Goal: Communication & Community: Answer question/provide support

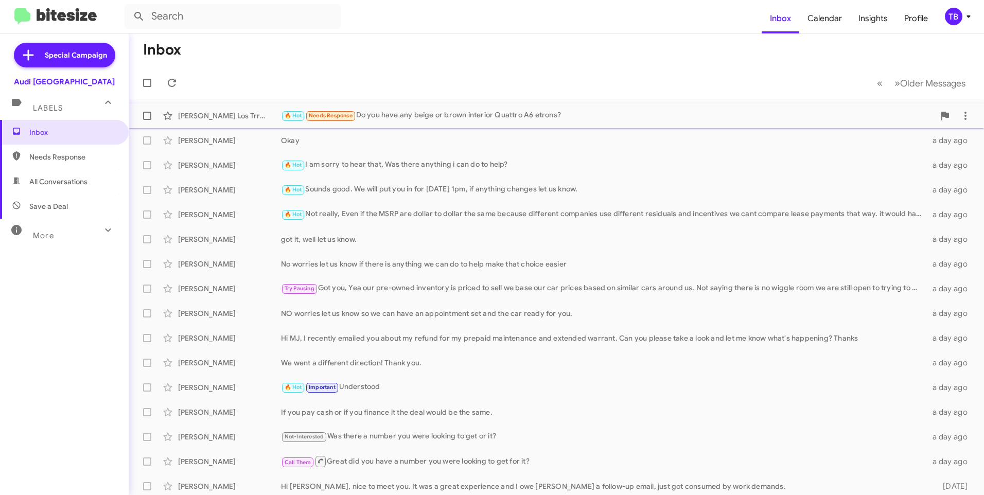
click at [461, 115] on div "🔥 Hot Needs Response Do you have any beige or brown interior Quattro A6 etrons?" at bounding box center [608, 116] width 654 height 12
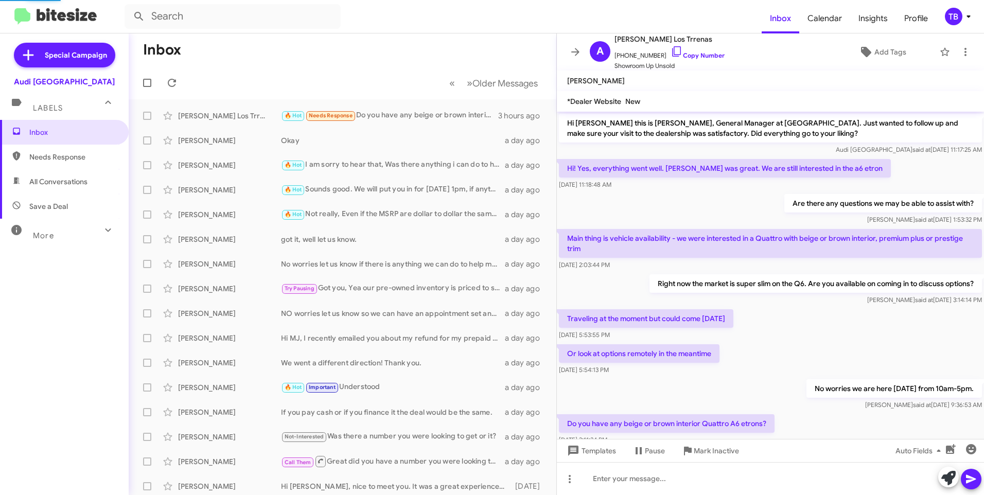
scroll to position [31, 0]
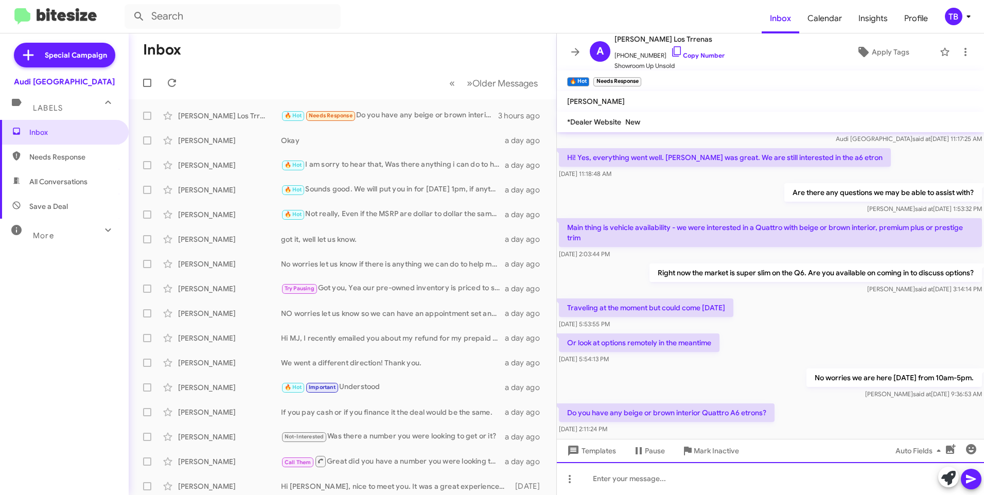
click at [628, 481] on div at bounding box center [770, 478] width 427 height 33
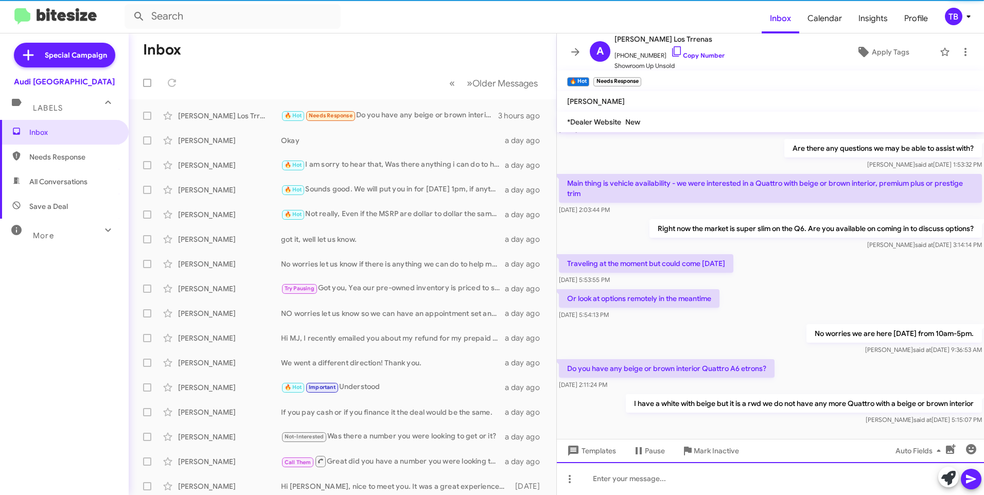
scroll to position [90, 0]
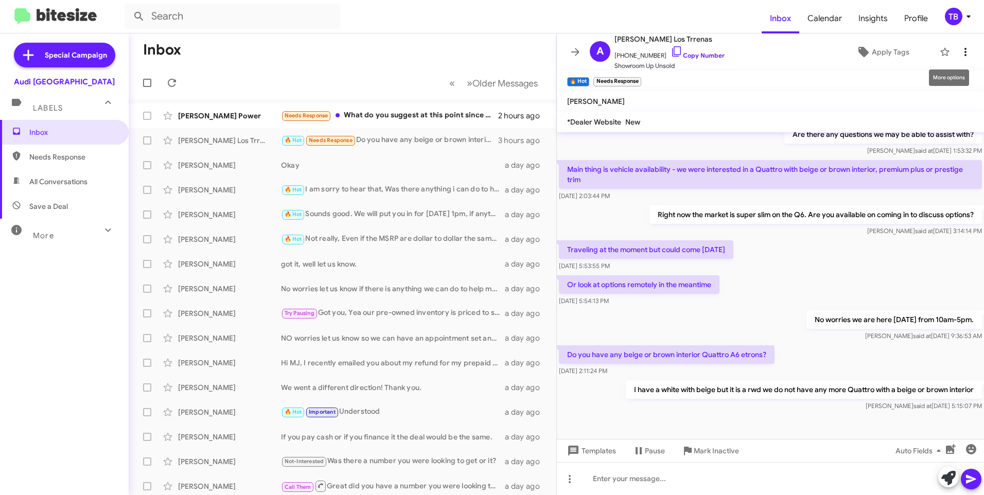
click at [960, 57] on icon at bounding box center [965, 52] width 12 height 12
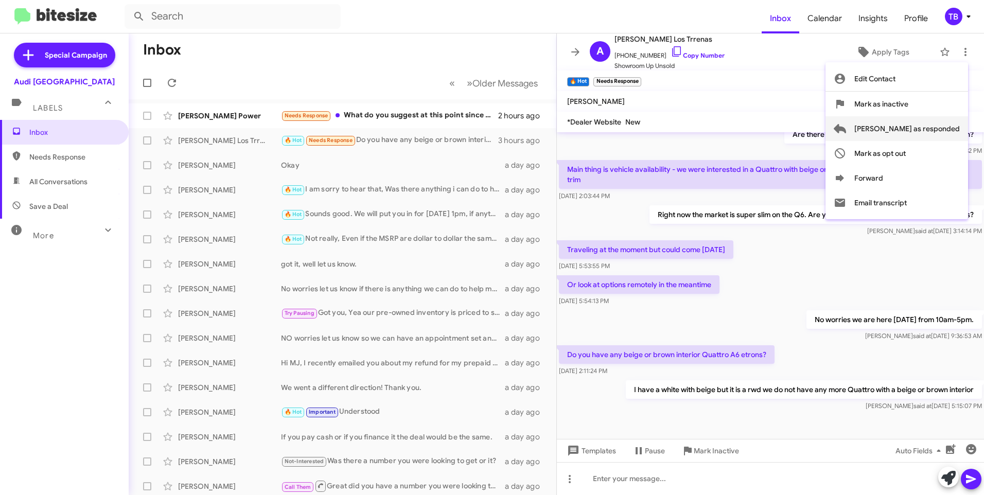
click at [951, 121] on span "[PERSON_NAME] as responded" at bounding box center [907, 128] width 106 height 25
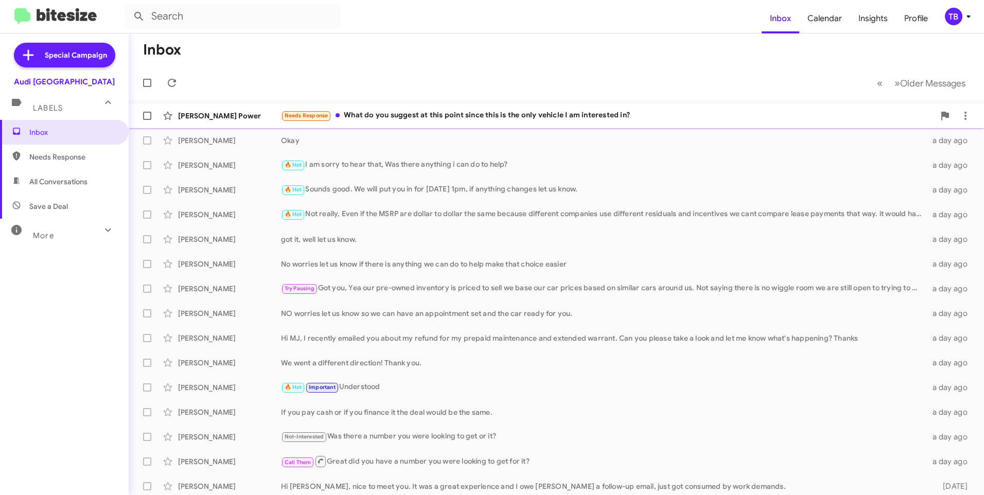
click at [527, 122] on div "[PERSON_NAME] Power Needs Response What do you suggest at this point since this…" at bounding box center [556, 116] width 839 height 21
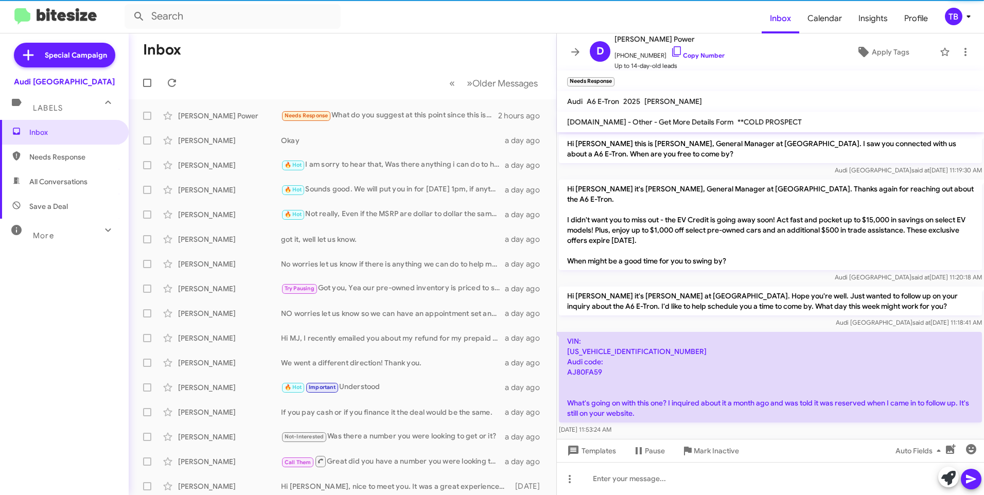
scroll to position [435, 0]
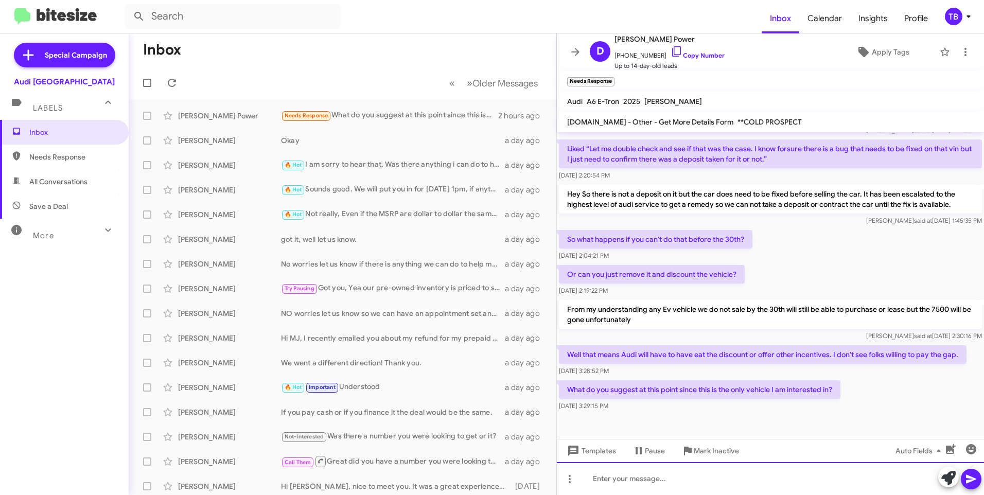
click at [634, 478] on div at bounding box center [770, 478] width 427 height 33
drag, startPoint x: 797, startPoint y: 474, endPoint x: 537, endPoint y: 480, distance: 260.0
click at [537, 480] on div "Inbox « Previous » Next Older Messages [PERSON_NAME] Power Needs Response What …" at bounding box center [556, 264] width 855 height 462
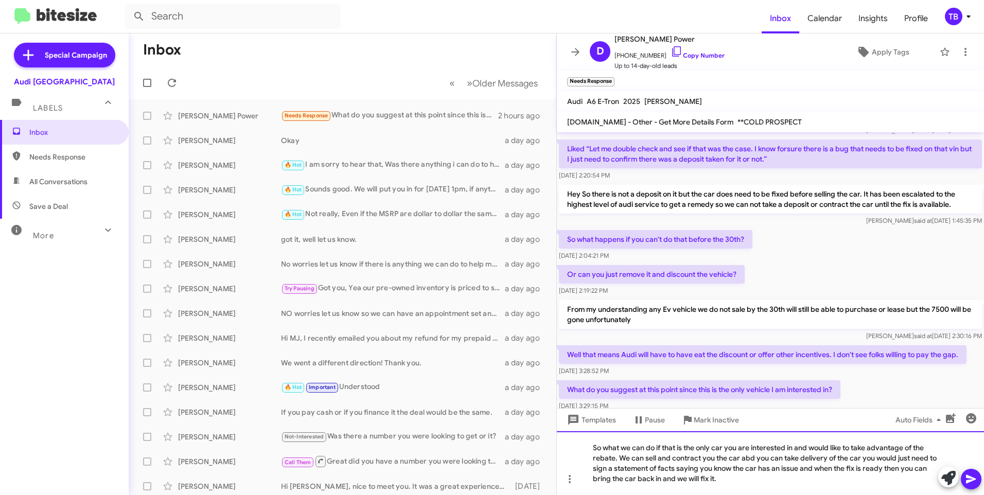
drag, startPoint x: 748, startPoint y: 458, endPoint x: 726, endPoint y: 464, distance: 23.6
click at [726, 464] on div "So what we can do if that is the only car you are interested in and would like …" at bounding box center [770, 463] width 427 height 64
click at [751, 457] on div "So what we can do if that is the only car you are interested in and would like …" at bounding box center [770, 463] width 427 height 64
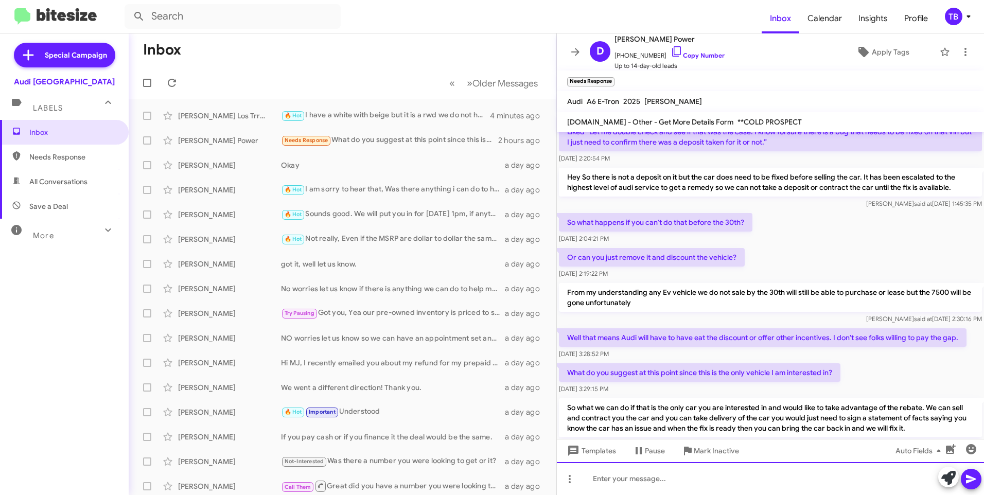
scroll to position [494, 0]
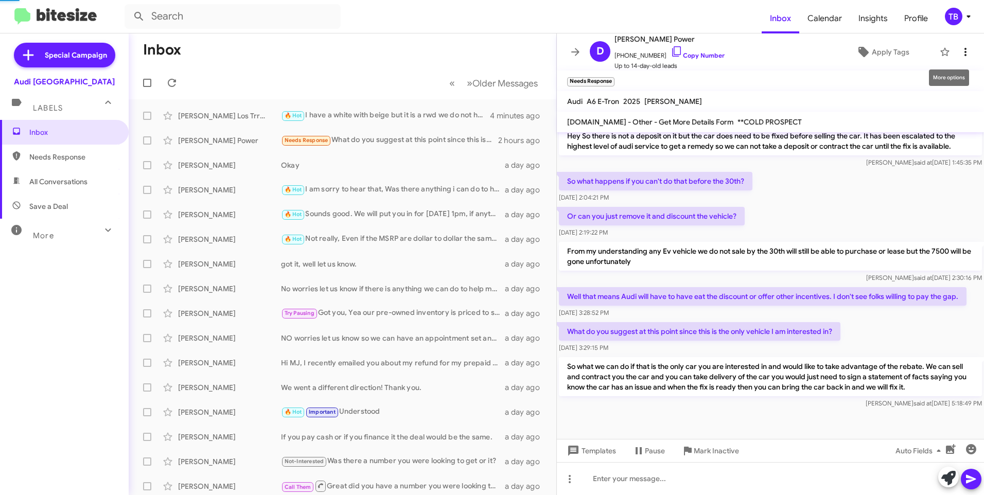
click at [963, 48] on icon at bounding box center [965, 52] width 12 height 12
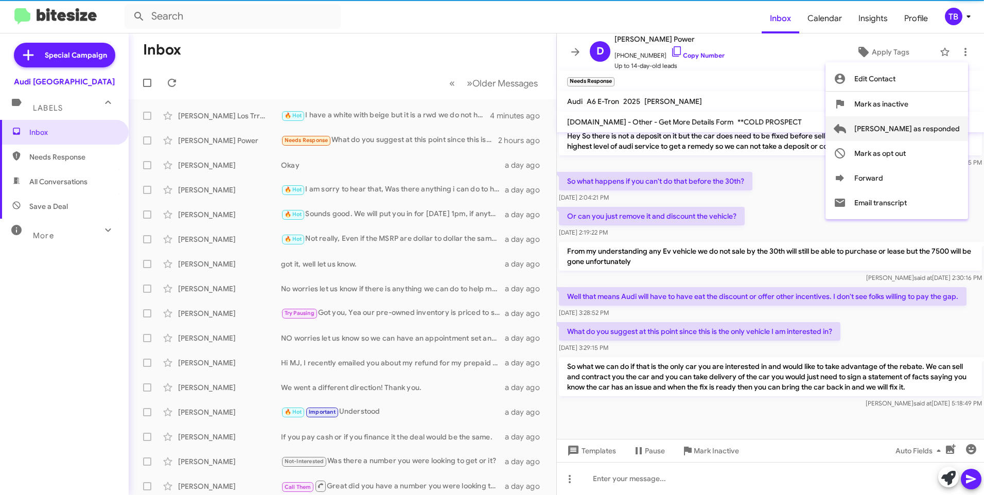
click at [935, 129] on span "[PERSON_NAME] as responded" at bounding box center [907, 128] width 106 height 25
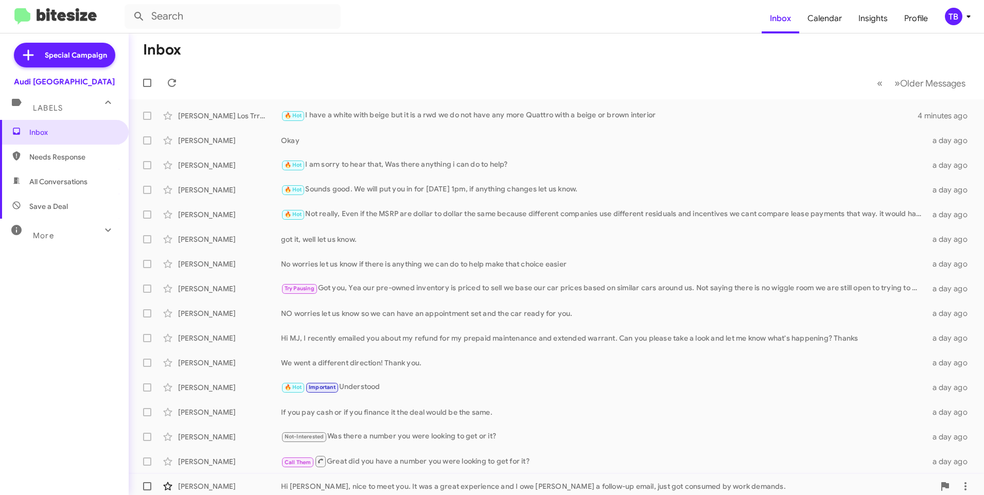
click at [162, 495] on html "Inbox Calendar Insights Profile TB Special Campaign Audi Palo Alto Labels Inbox…" at bounding box center [492, 247] width 984 height 495
